Goal: Information Seeking & Learning: Find specific fact

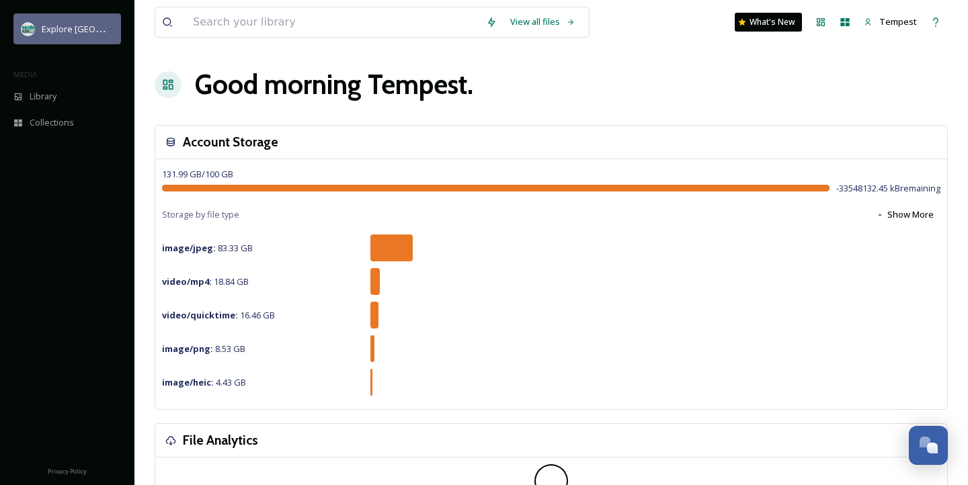
click at [45, 33] on span "Explore [GEOGRAPHIC_DATA][PERSON_NAME]" at bounding box center [134, 28] width 185 height 13
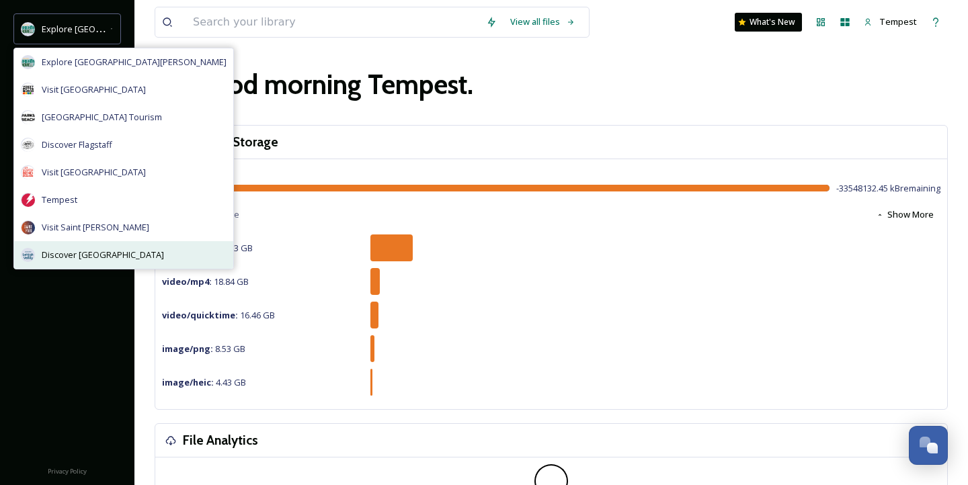
click at [92, 253] on span "Discover [GEOGRAPHIC_DATA]" at bounding box center [103, 255] width 122 height 13
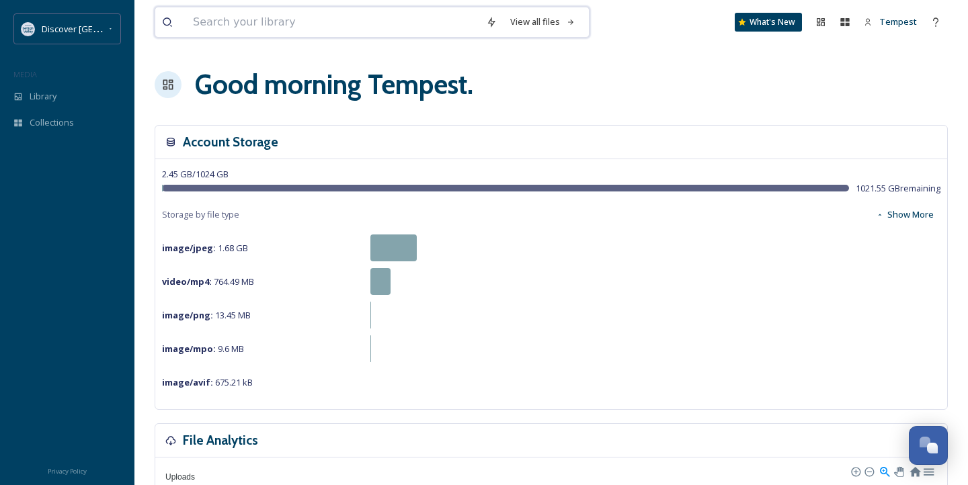
click at [436, 17] on input at bounding box center [332, 22] width 293 height 30
type input "first [DATE]"
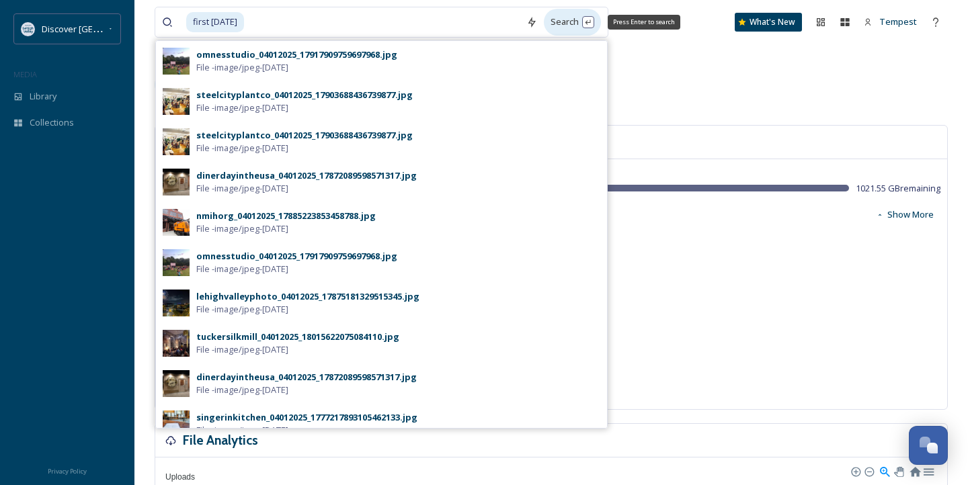
click at [566, 22] on div "Search Press Enter to search" at bounding box center [572, 22] width 57 height 26
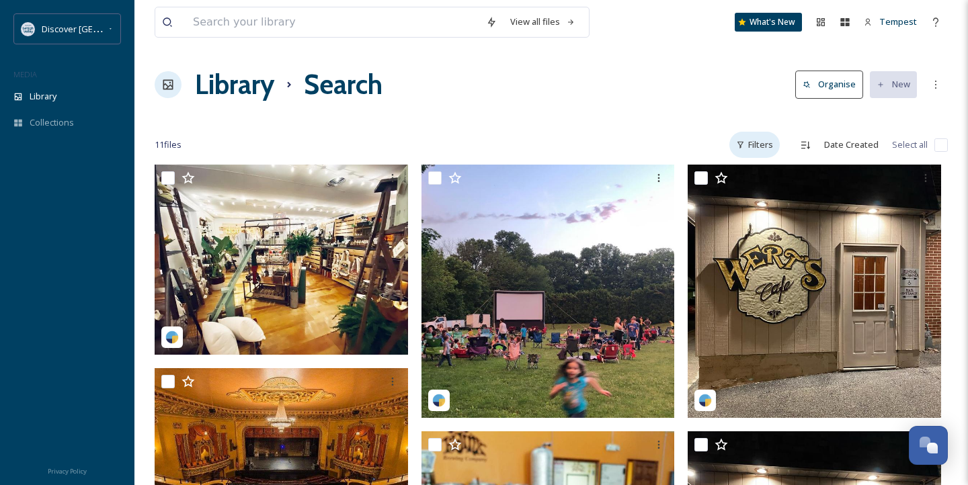
click at [767, 137] on div "Filters" at bounding box center [754, 145] width 50 height 26
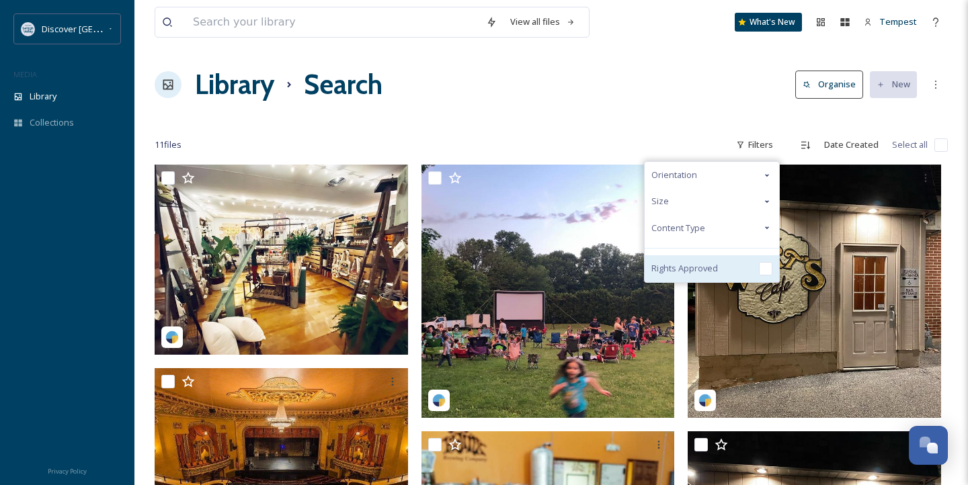
click at [707, 269] on span "Rights Approved" at bounding box center [684, 268] width 67 height 13
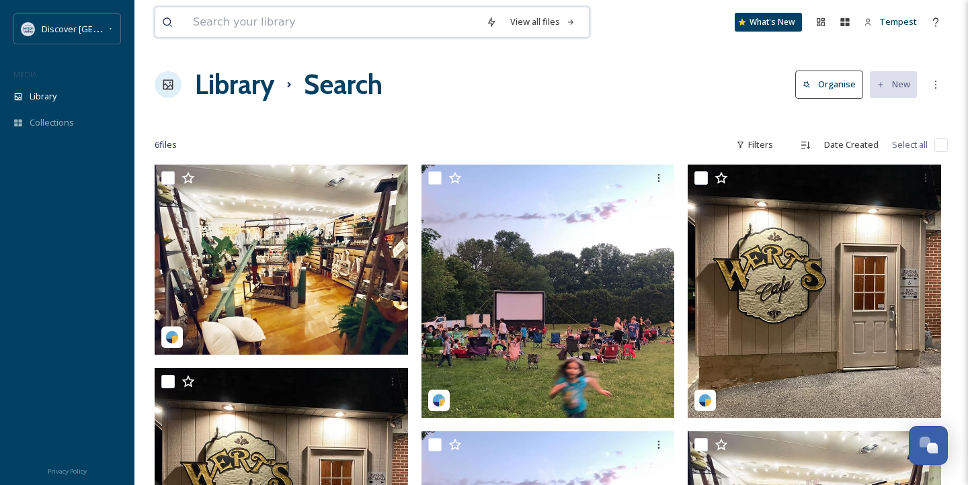
click at [349, 30] on input at bounding box center [332, 22] width 293 height 30
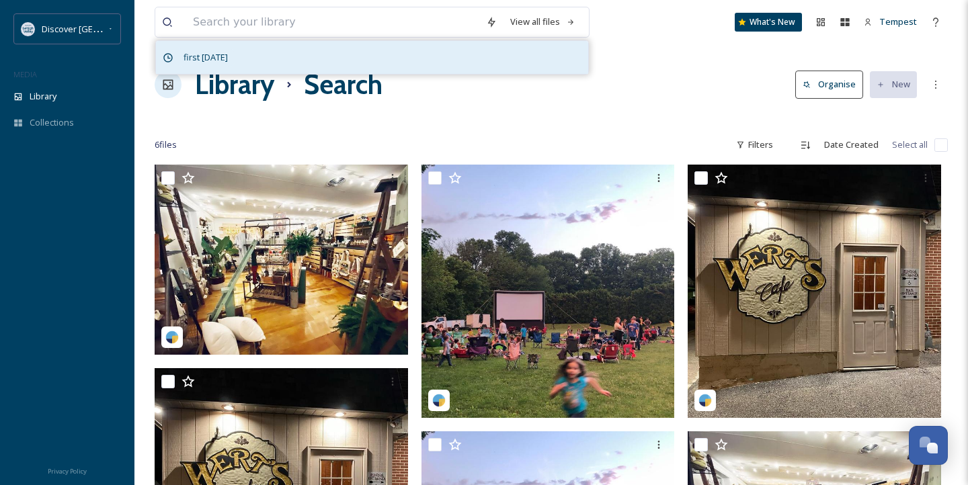
click at [204, 55] on span "first [DATE]" at bounding box center [206, 57] width 58 height 19
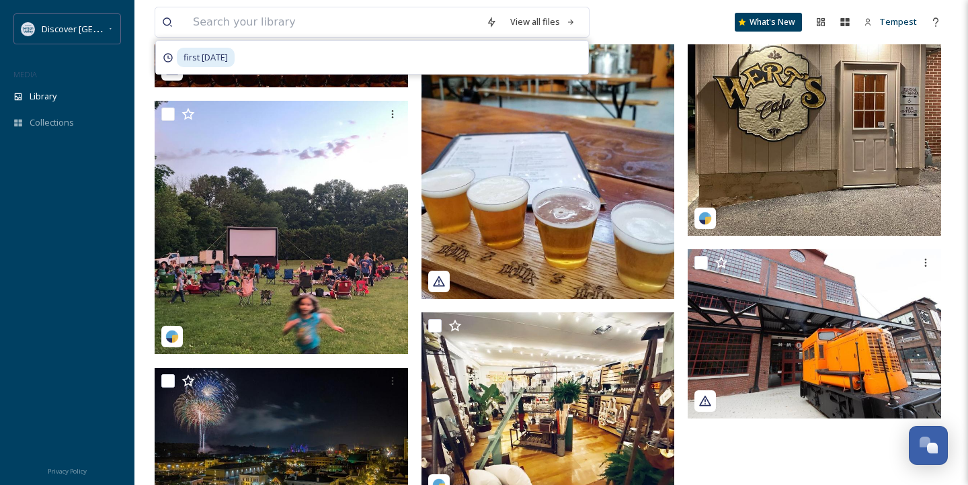
scroll to position [351, 0]
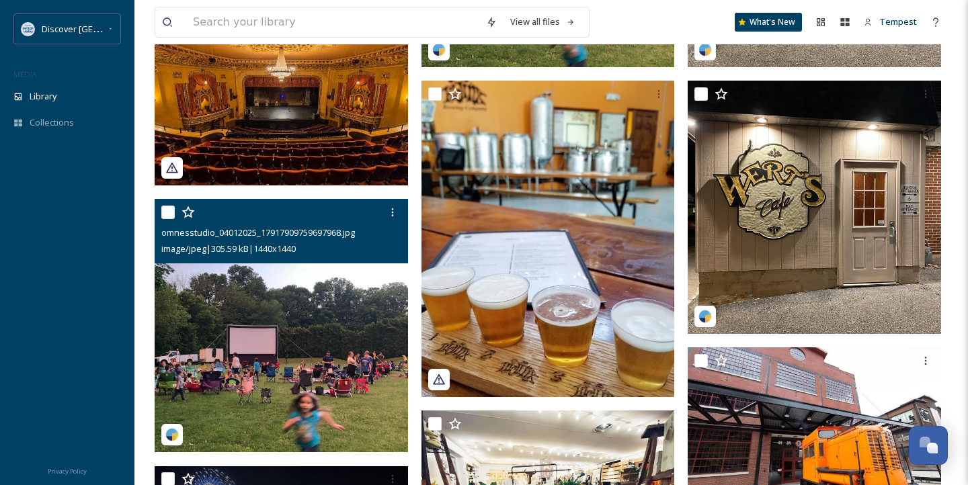
click at [268, 364] on img at bounding box center [281, 325] width 253 height 253
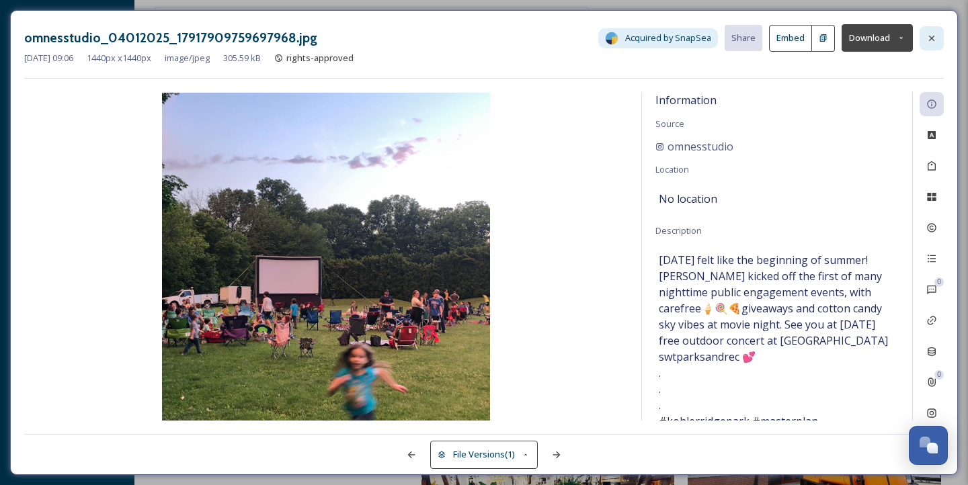
click at [929, 41] on icon at bounding box center [931, 38] width 11 height 11
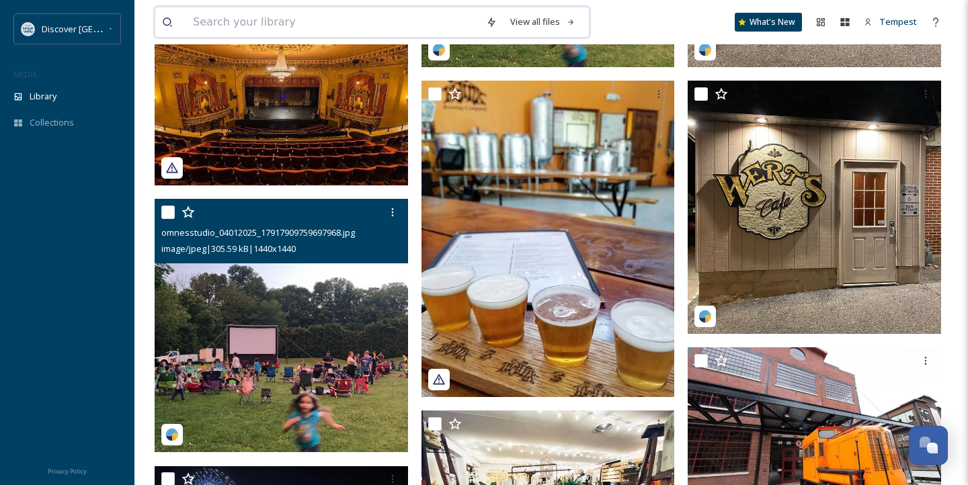
click at [253, 21] on input at bounding box center [332, 22] width 293 height 30
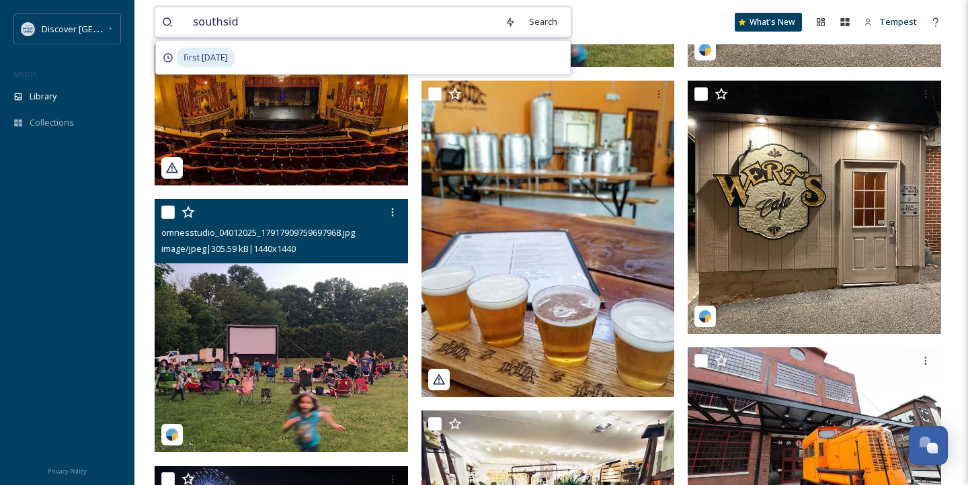
type input "southside"
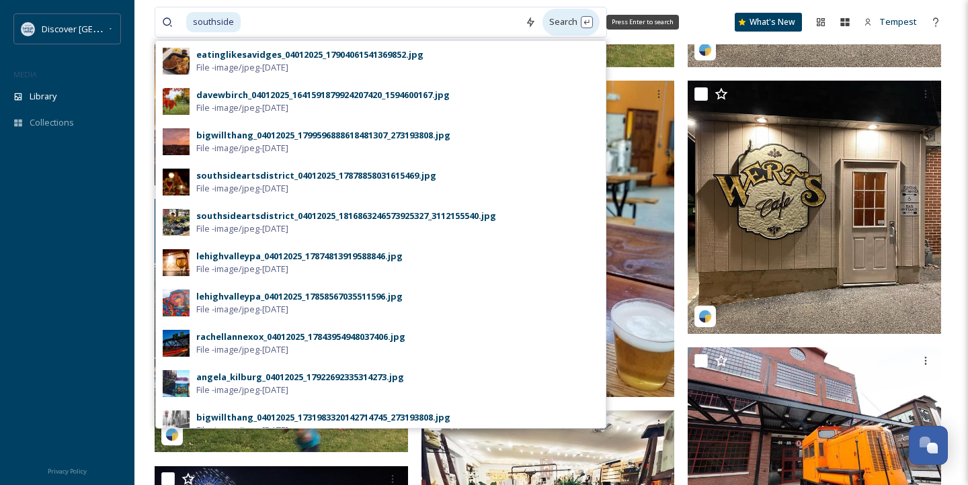
click at [551, 20] on div "Search Press Enter to search" at bounding box center [570, 22] width 57 height 26
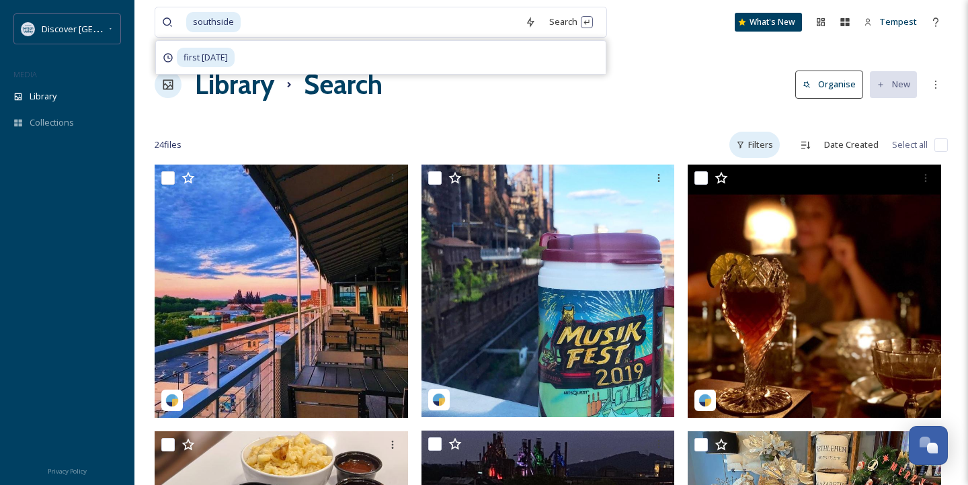
click at [757, 144] on div "Filters" at bounding box center [754, 145] width 50 height 26
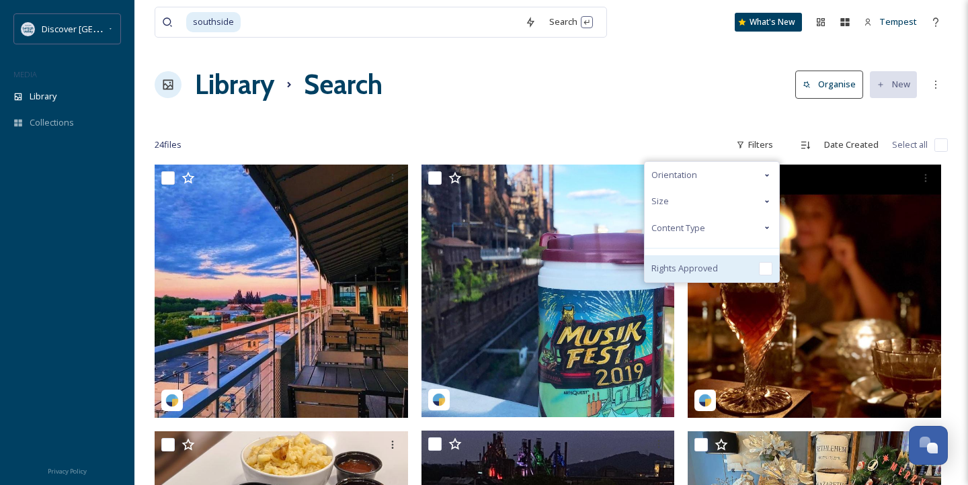
click at [736, 269] on div "Rights Approved" at bounding box center [711, 268] width 134 height 27
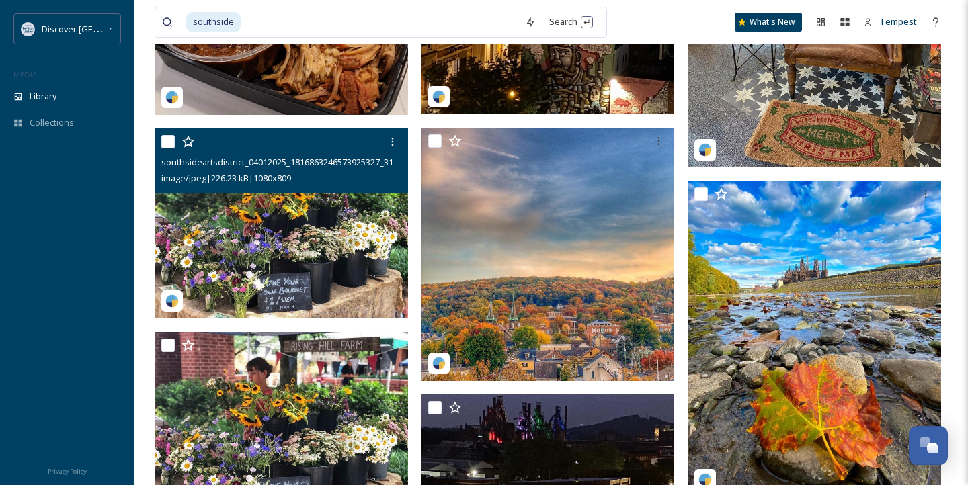
scroll to position [574, 0]
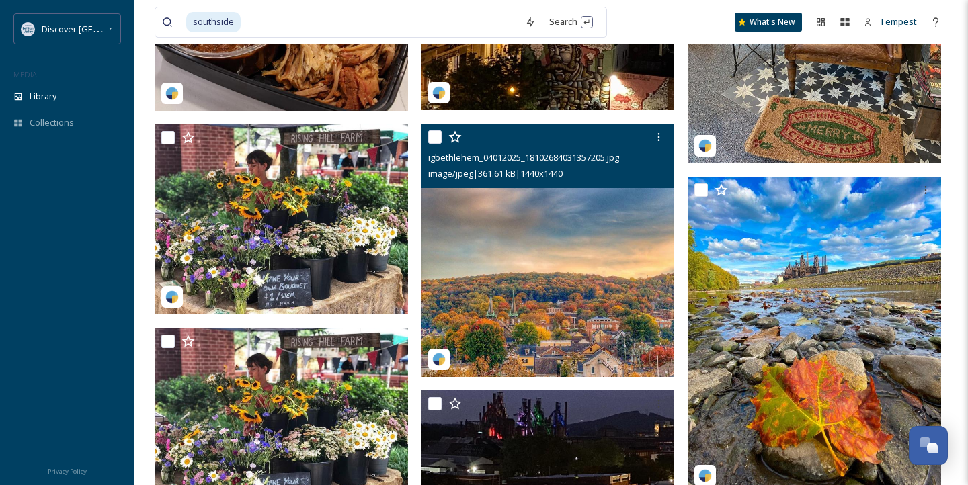
click at [636, 357] on img at bounding box center [547, 250] width 253 height 253
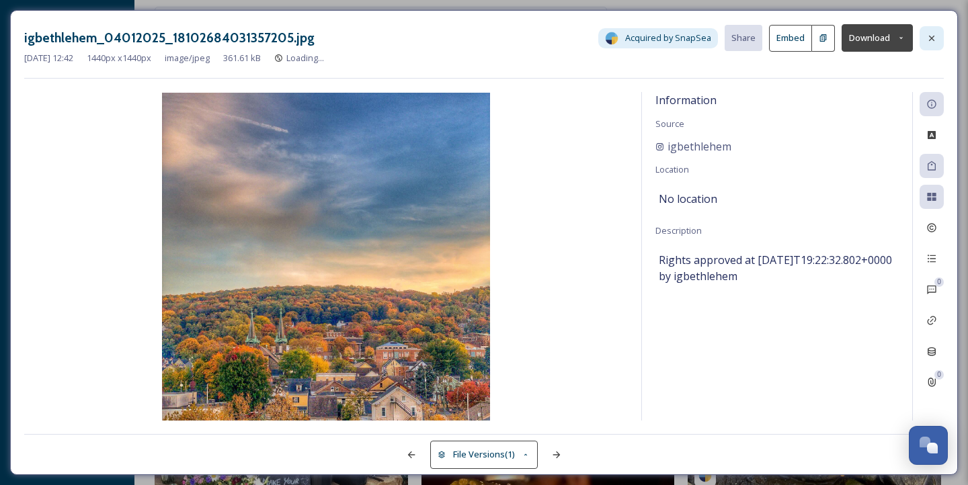
click at [933, 33] on icon at bounding box center [931, 38] width 11 height 11
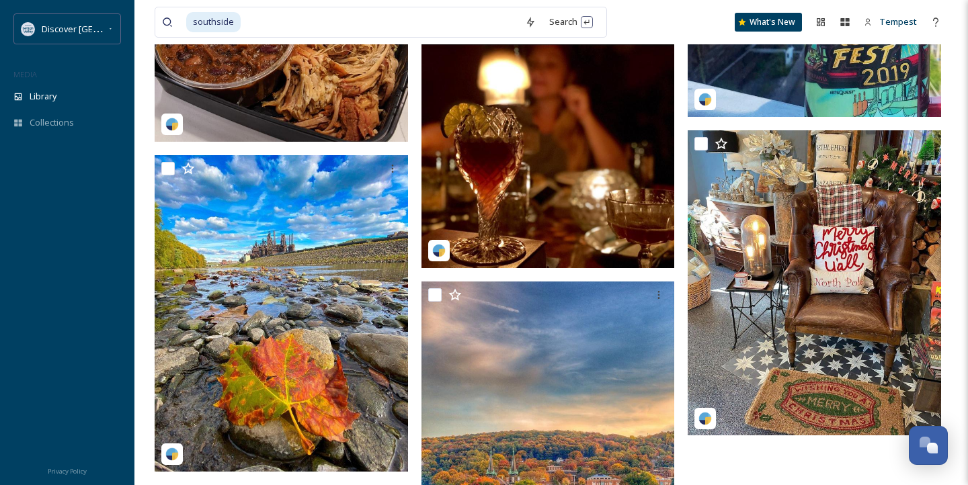
scroll to position [1289, 0]
